Goal: Check status: Check status

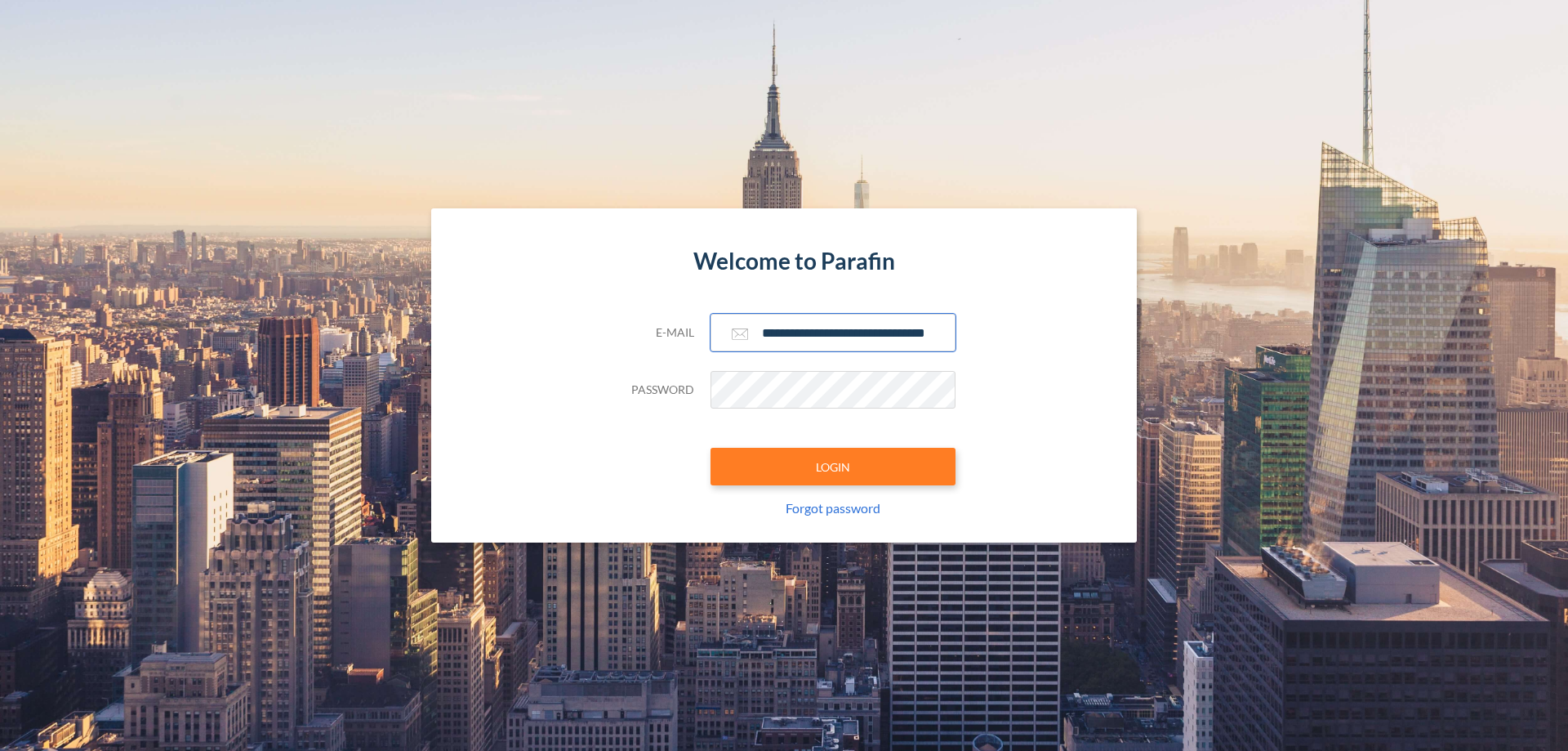
scroll to position [0, 26]
type input "**********"
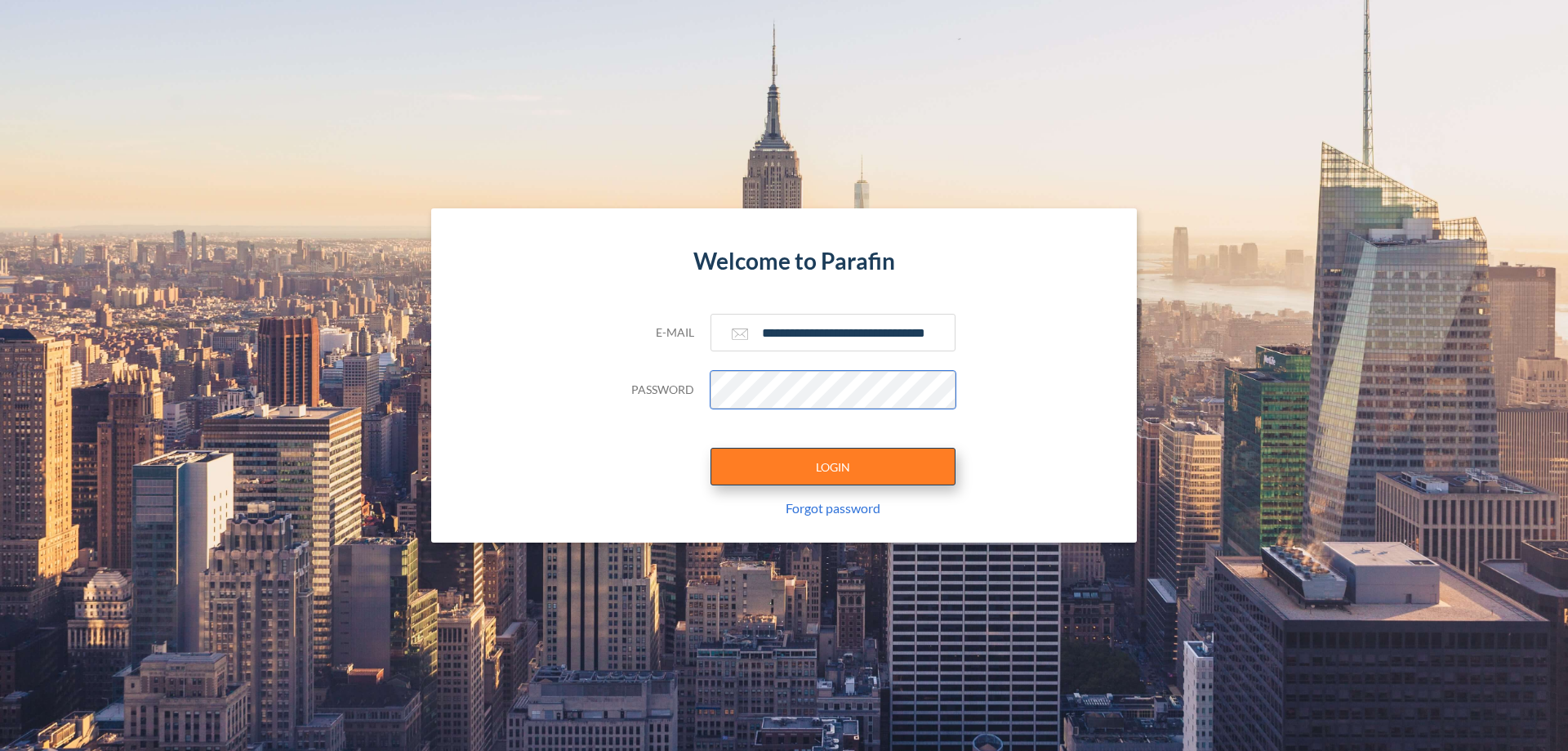
scroll to position [0, 0]
click at [833, 466] on button "LOGIN" at bounding box center [832, 466] width 245 height 38
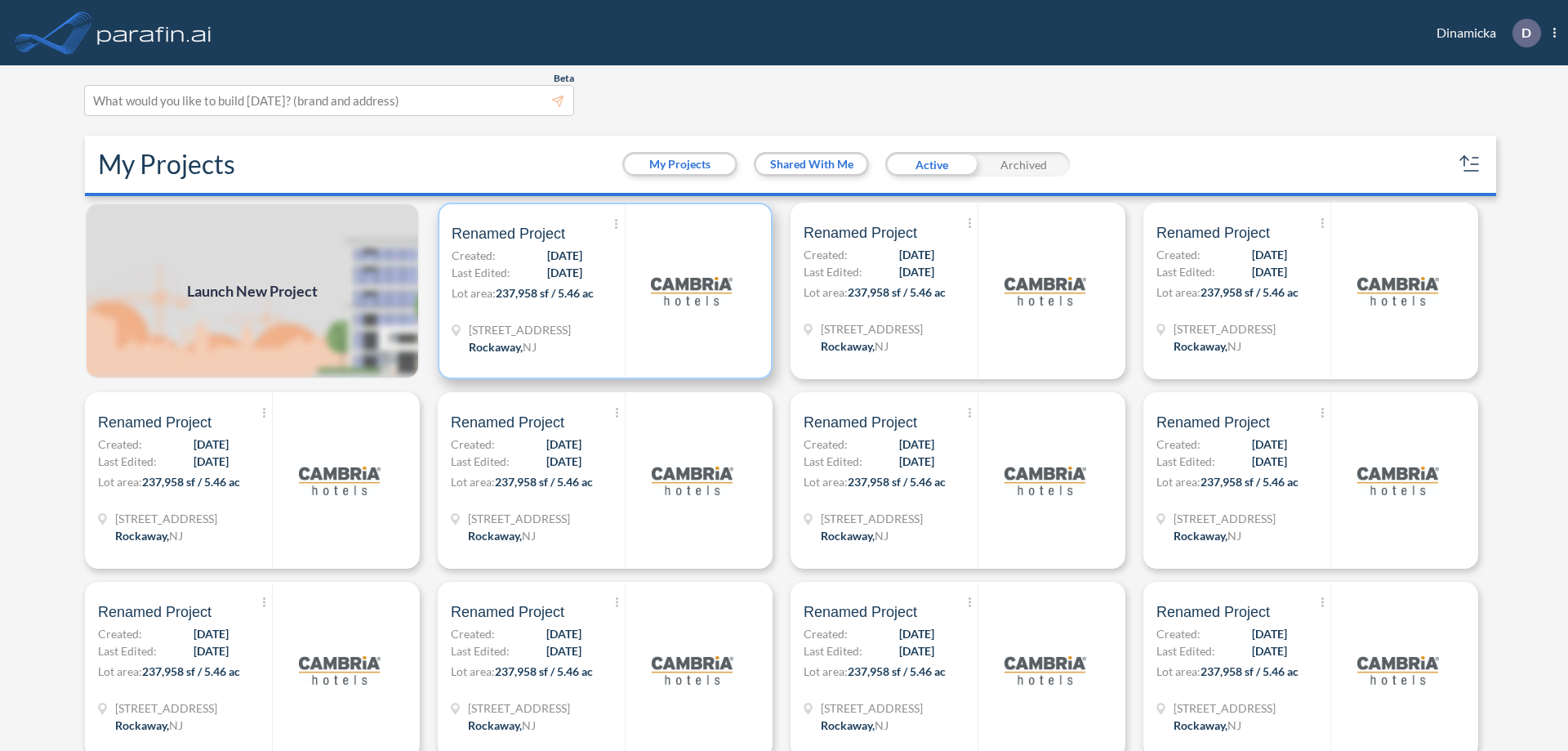
scroll to position [4, 0]
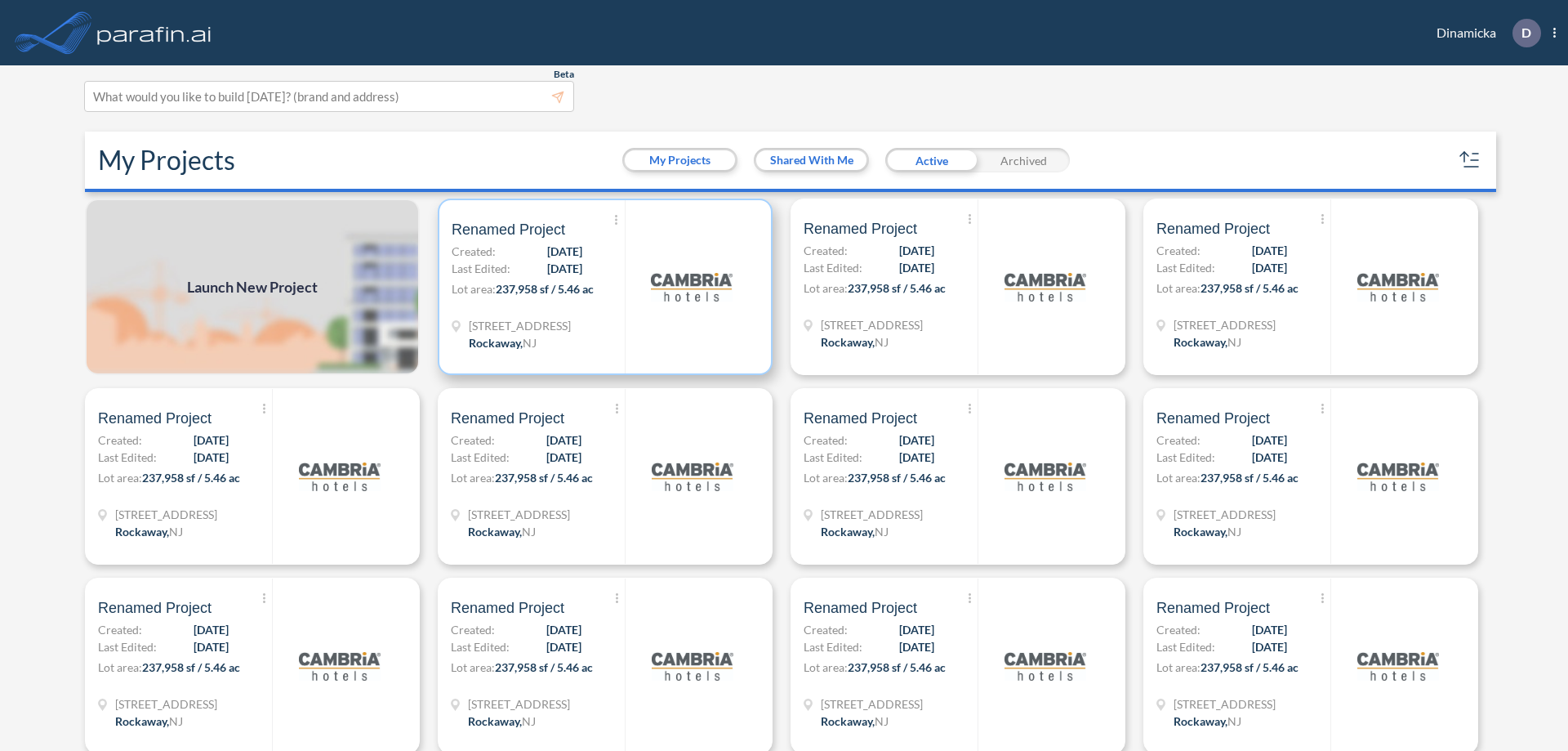
click at [602, 287] on p "Lot area: 237,958 sf / 5.46 ac" at bounding box center [538, 292] width 173 height 24
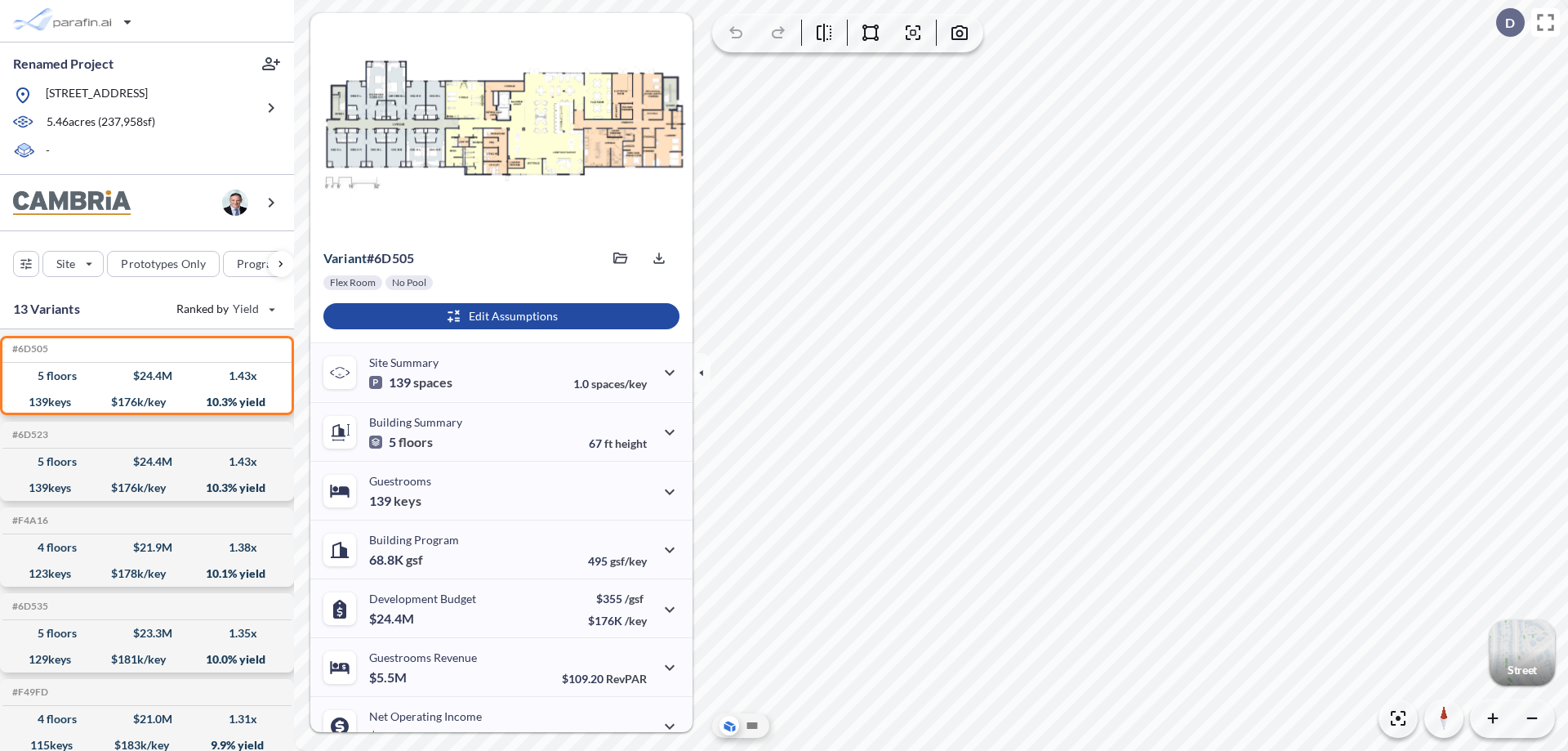
click at [1522, 670] on p "Street" at bounding box center [1522, 670] width 29 height 13
